Goal: Task Accomplishment & Management: Manage account settings

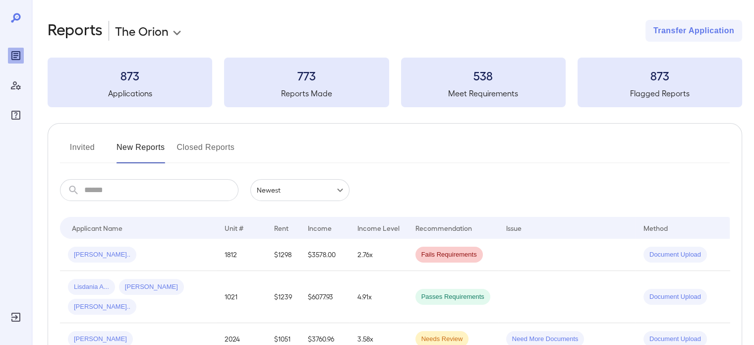
click at [388, 186] on div "​ ​ Newest ******" at bounding box center [395, 190] width 670 height 22
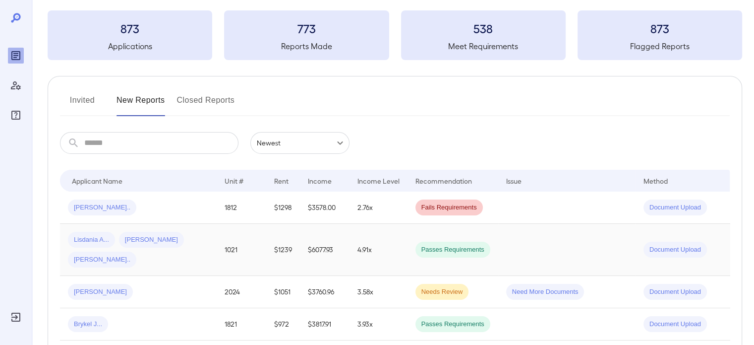
scroll to position [50, 0]
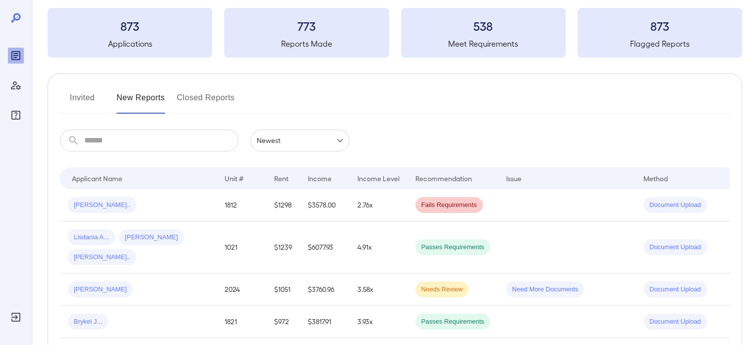
click at [78, 95] on button "Invited" at bounding box center [82, 102] width 45 height 24
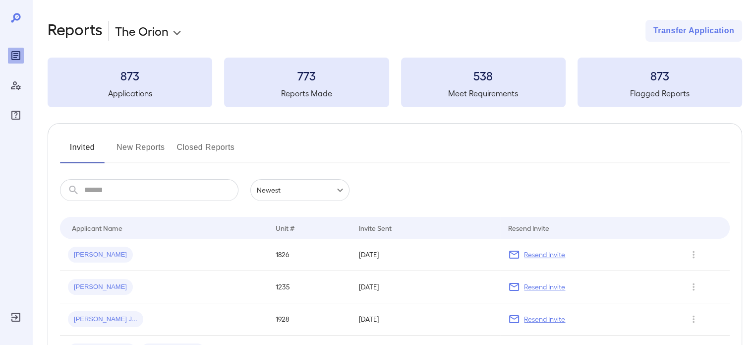
click at [153, 153] on button "New Reports" at bounding box center [141, 151] width 49 height 24
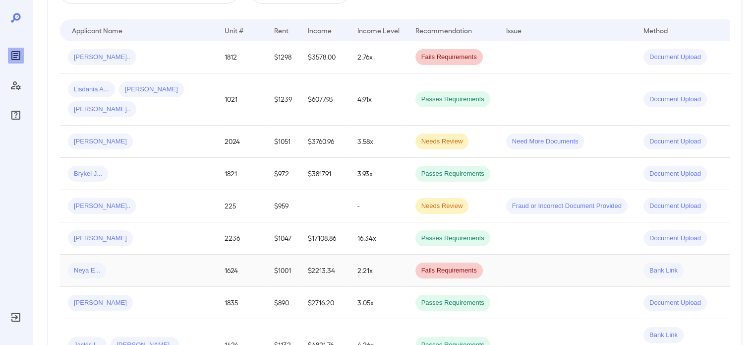
scroll to position [198, 0]
click at [131, 271] on div "Neya E..." at bounding box center [138, 269] width 141 height 16
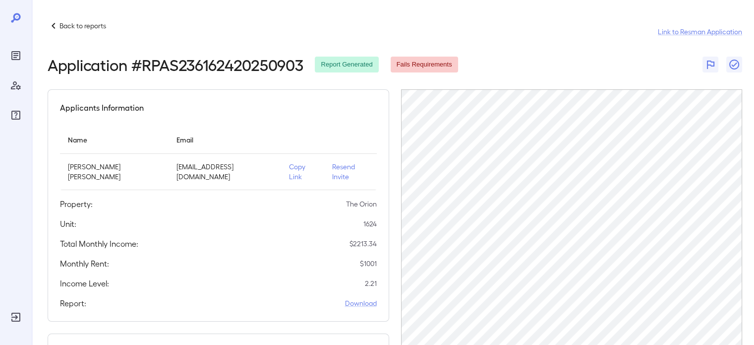
click at [300, 174] on p "Copy Link" at bounding box center [302, 172] width 27 height 20
click at [67, 19] on div "Back to reports Link to Resman Application Application # RPAS236162420250903 Re…" at bounding box center [393, 254] width 723 height 508
click at [61, 25] on p "Back to reports" at bounding box center [83, 26] width 47 height 10
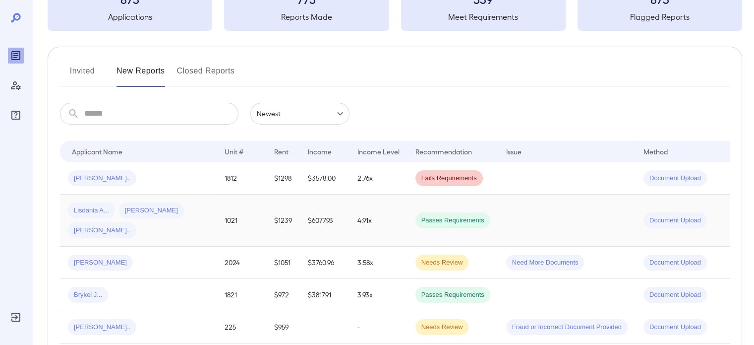
scroll to position [149, 0]
